Goal: Check status: Check status

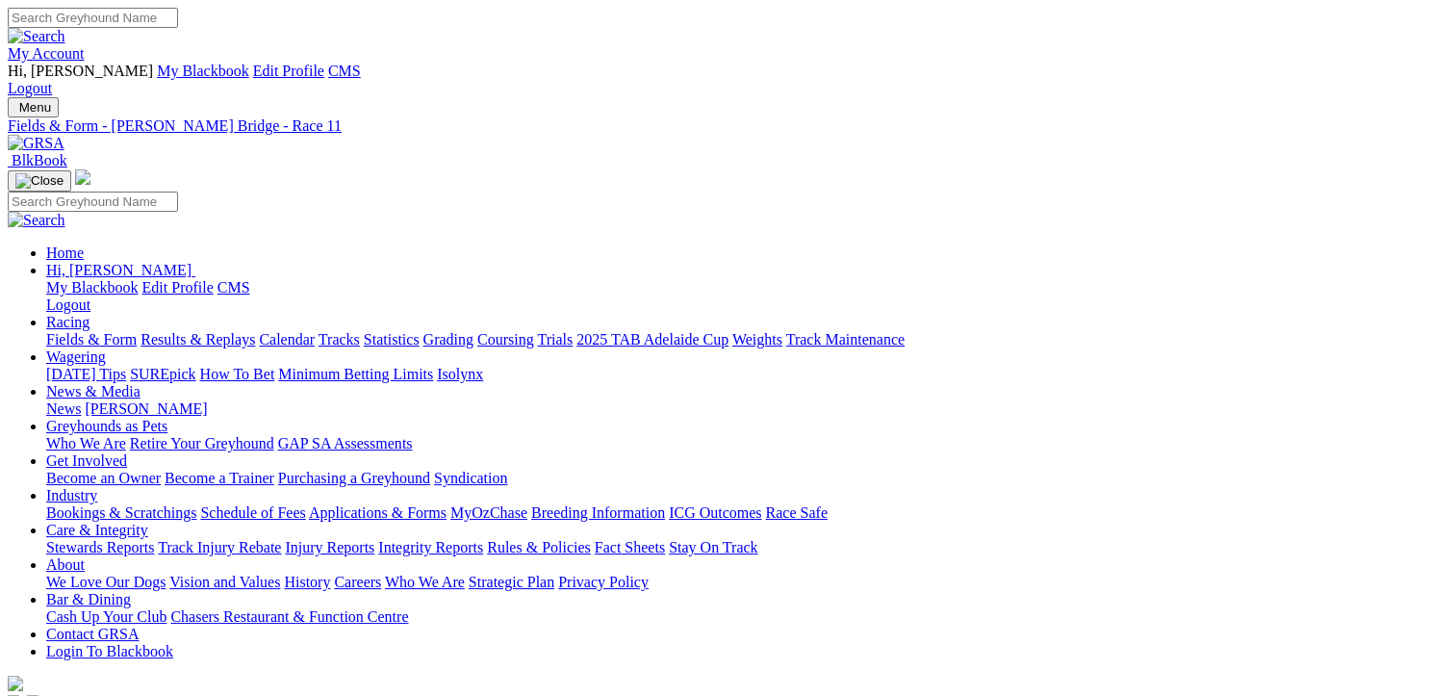
click at [189, 331] on link "Results & Replays" at bounding box center [198, 339] width 115 height 16
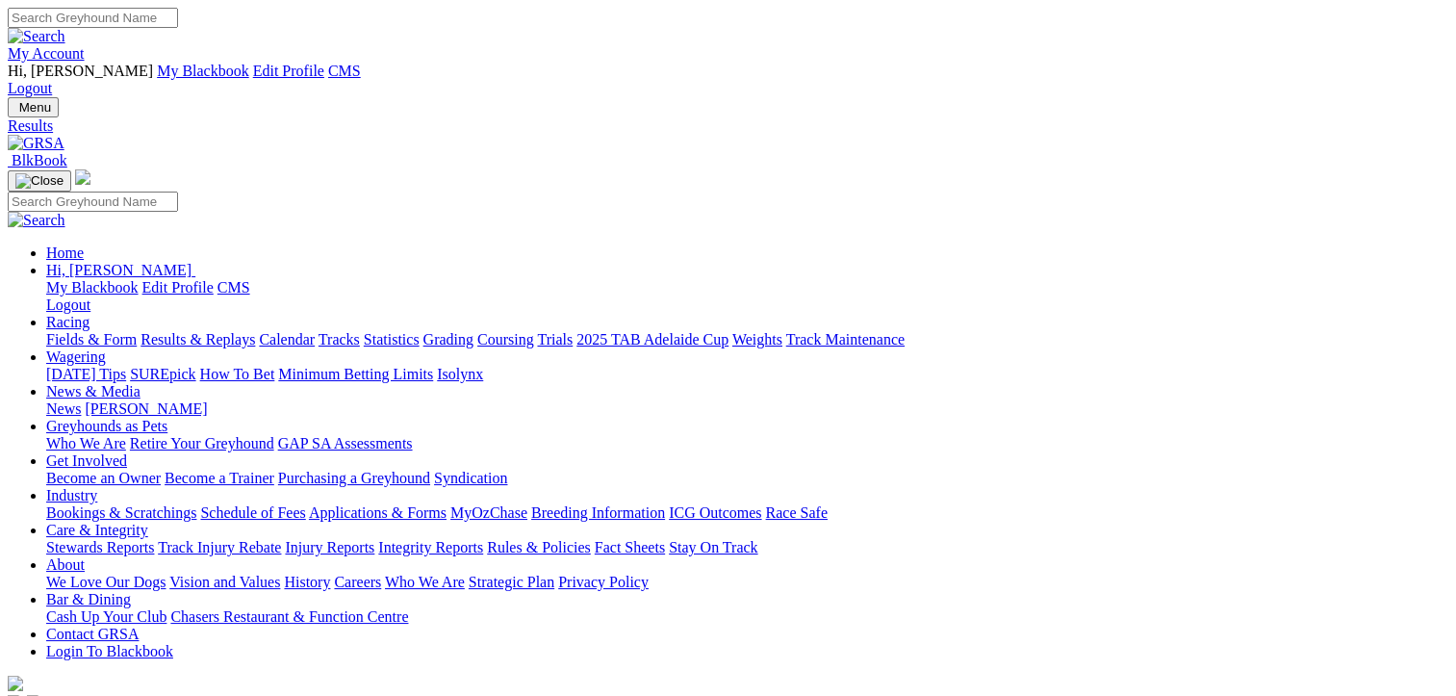
type input "[DATE]"
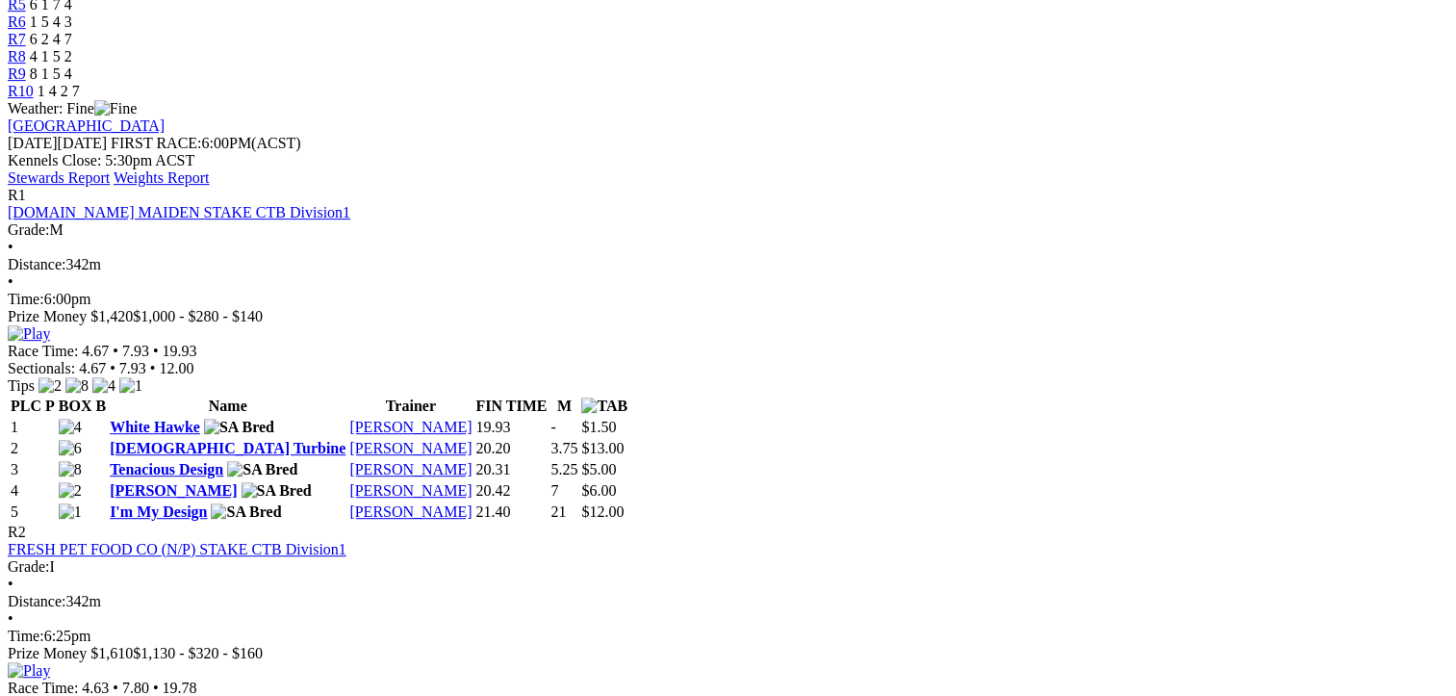
scroll to position [847, 0]
